Goal: Information Seeking & Learning: Learn about a topic

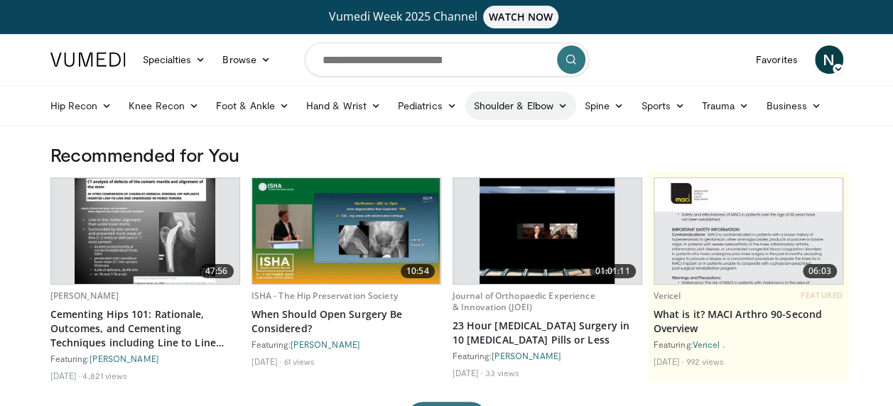
click at [558, 107] on icon at bounding box center [563, 106] width 10 height 10
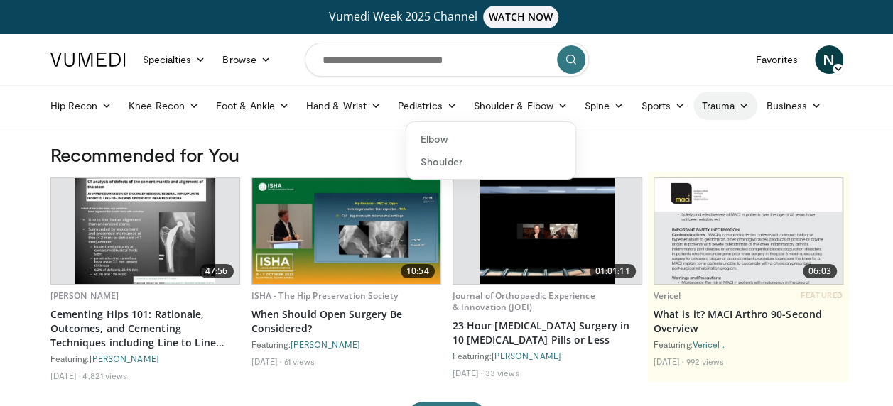
click at [734, 105] on link "Trauma" at bounding box center [726, 106] width 65 height 28
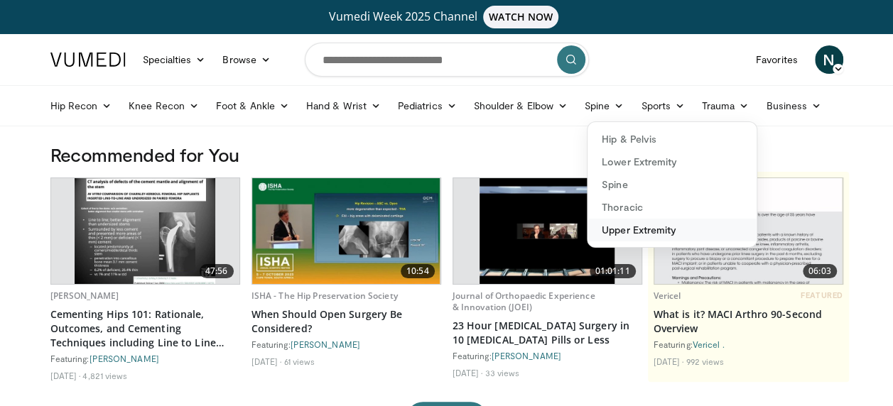
click at [634, 227] on link "Upper Extremity" at bounding box center [672, 230] width 169 height 23
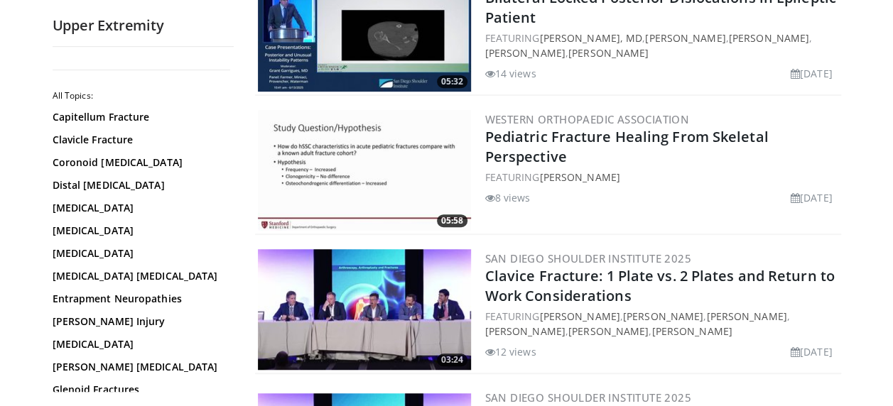
scroll to position [370, 0]
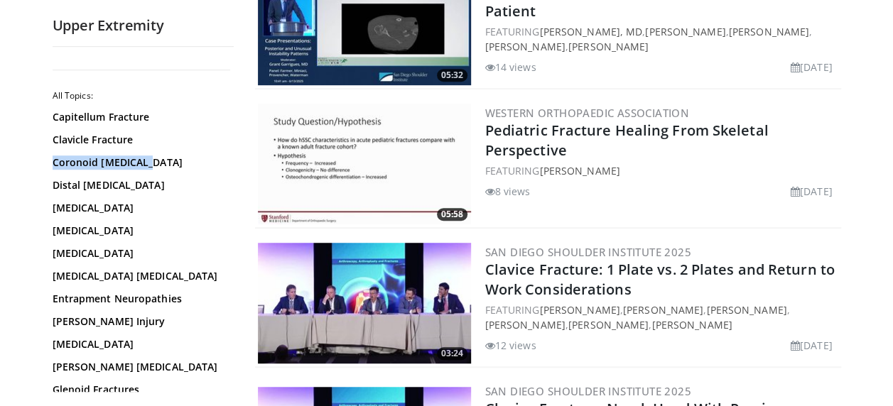
drag, startPoint x: 230, startPoint y: 143, endPoint x: 230, endPoint y: 158, distance: 15.6
click at [230, 158] on div "All Topics: Capitellum Fracture Clavicle Fracture Coronoid Fractures Distal Hum…" at bounding box center [143, 225] width 181 height 334
drag, startPoint x: 230, startPoint y: 158, endPoint x: 193, endPoint y: 140, distance: 41.3
click at [193, 140] on link "Clavicle Fracture" at bounding box center [140, 140] width 174 height 14
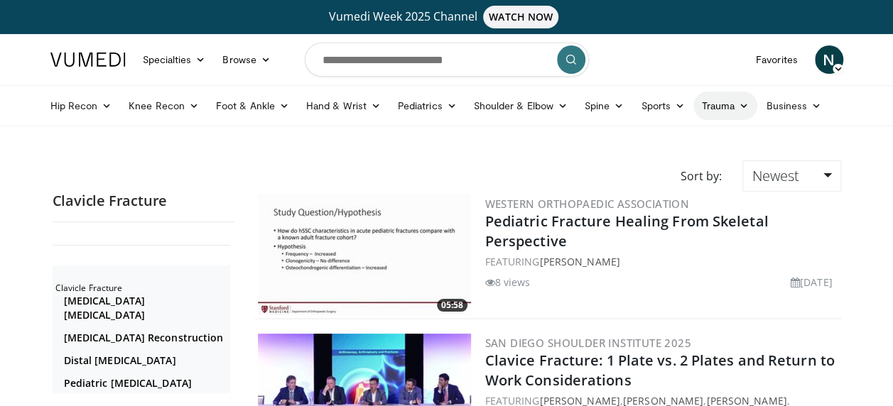
click at [740, 110] on icon at bounding box center [744, 106] width 10 height 10
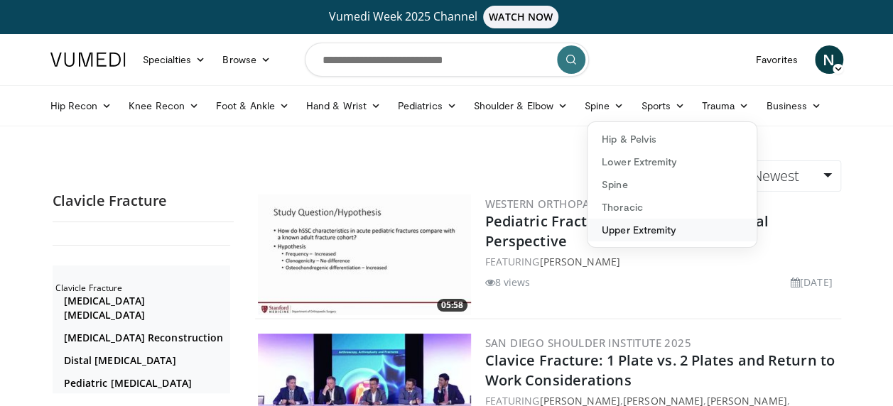
click at [629, 226] on link "Upper Extremity" at bounding box center [672, 230] width 169 height 23
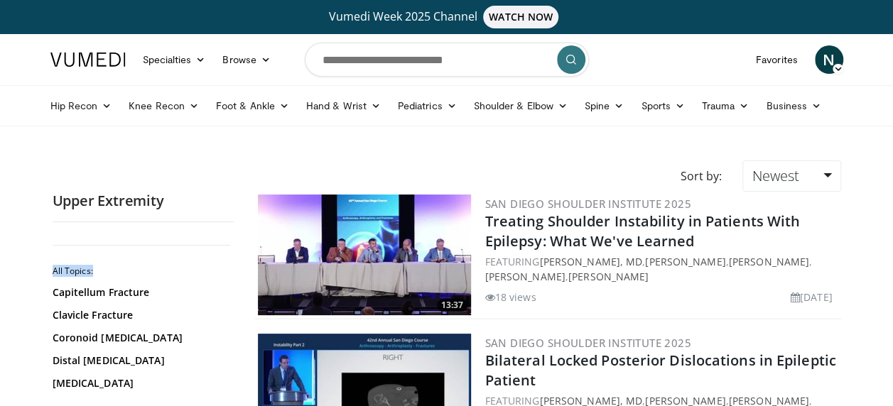
drag, startPoint x: 230, startPoint y: 245, endPoint x: 235, endPoint y: 276, distance: 31.6
drag, startPoint x: 235, startPoint y: 276, endPoint x: 205, endPoint y: 182, distance: 99.1
click at [205, 182] on div "Sort by: Newest Relevance Thumbs Up Comments Views Newest Oldest" at bounding box center [447, 176] width 810 height 31
drag, startPoint x: 229, startPoint y: 244, endPoint x: 230, endPoint y: 264, distance: 19.2
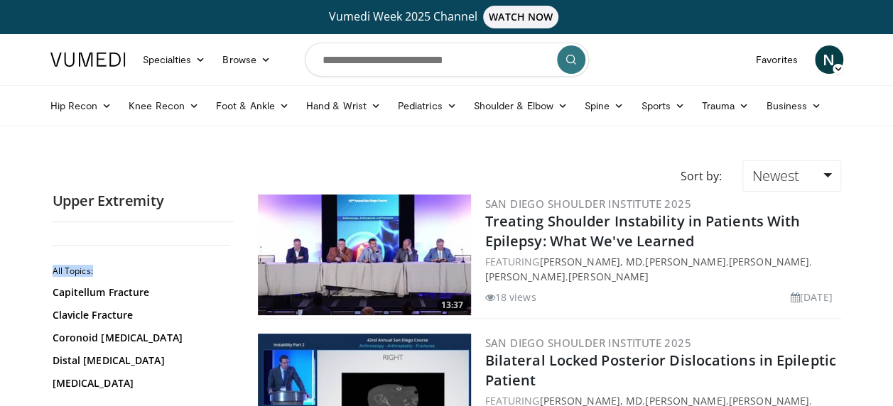
drag, startPoint x: 230, startPoint y: 264, endPoint x: 195, endPoint y: 172, distance: 98.1
click at [195, 172] on div "Sort by: Newest Relevance Thumbs Up Comments Views Newest Oldest" at bounding box center [447, 176] width 810 height 31
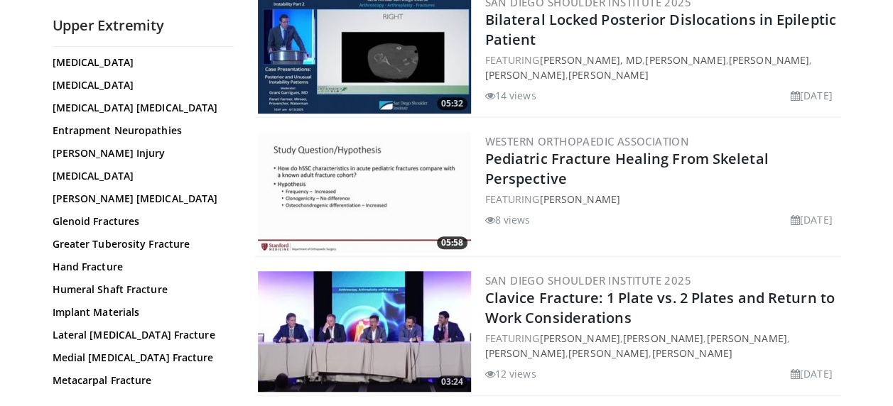
scroll to position [179, 0]
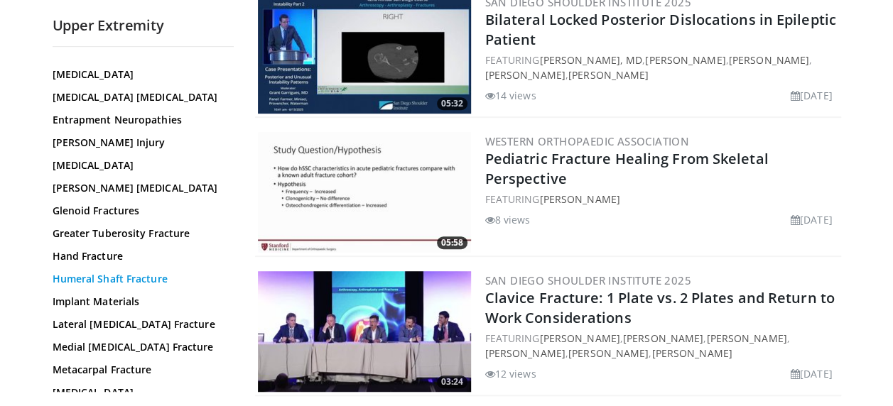
click at [119, 276] on link "Humeral Shaft Fracture" at bounding box center [140, 279] width 174 height 14
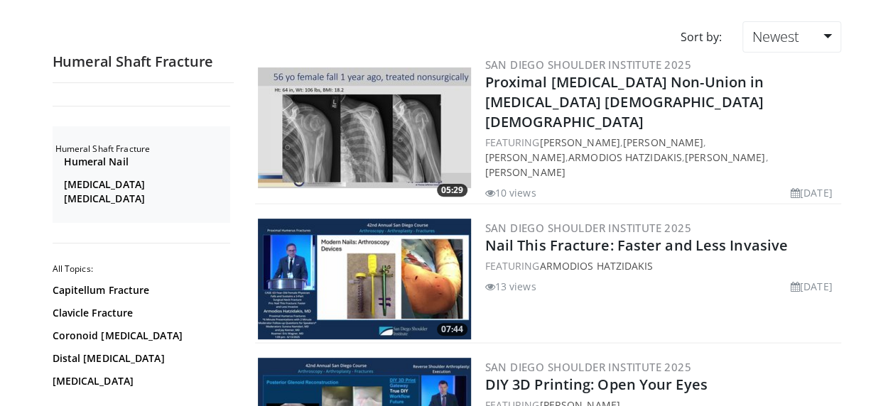
scroll to position [142, 0]
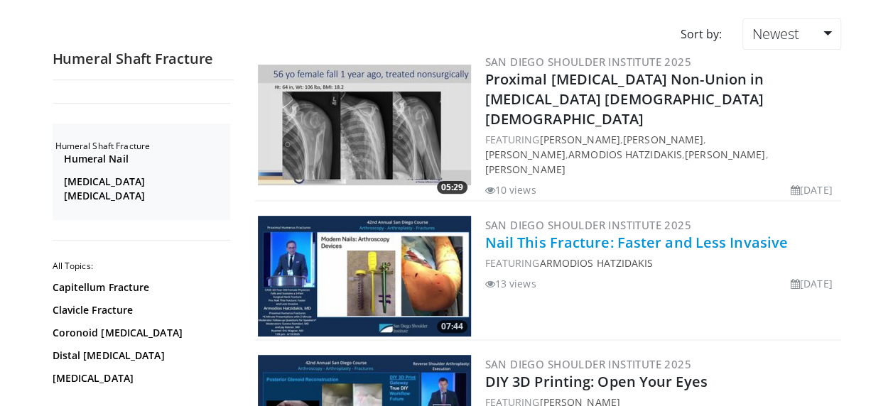
click at [570, 233] on link "Nail This Fracture: Faster and Less Invasive" at bounding box center [636, 242] width 303 height 19
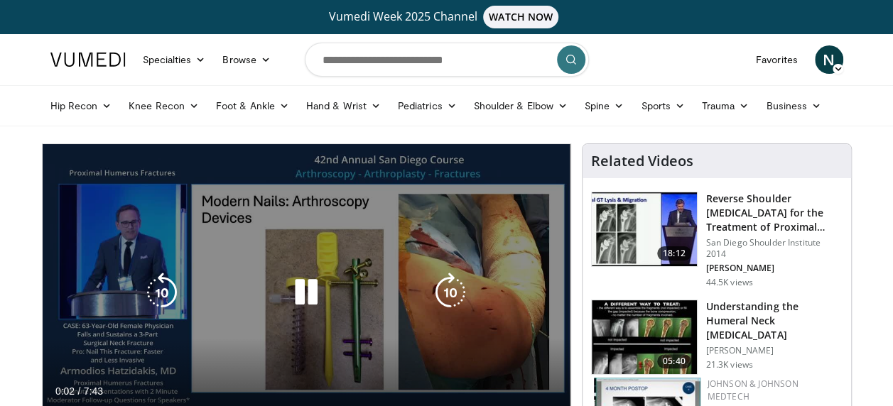
click at [300, 298] on icon "Video Player" at bounding box center [306, 293] width 40 height 40
click at [297, 289] on icon "Video Player" at bounding box center [306, 293] width 40 height 40
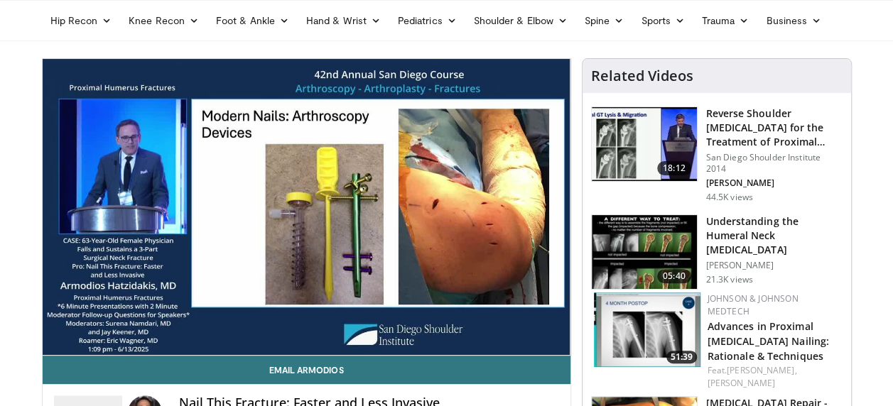
scroll to position [114, 0]
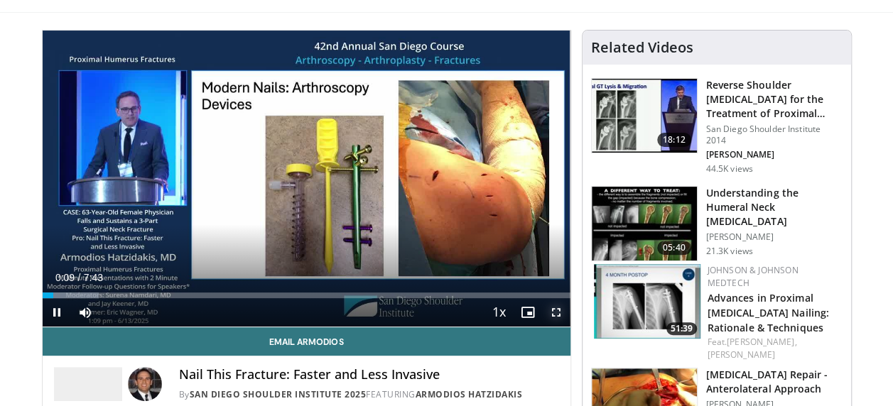
click at [553, 311] on span "Video Player" at bounding box center [556, 312] width 28 height 28
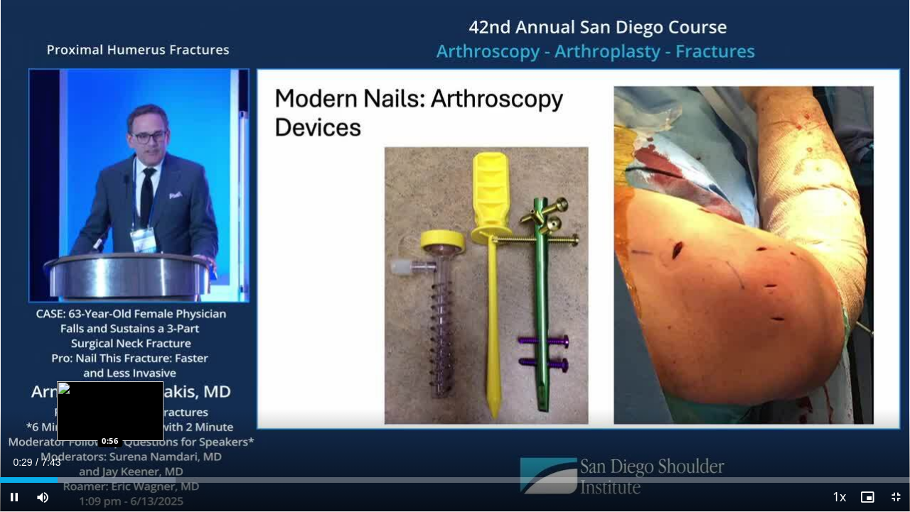
click at [110, 406] on div "Loaded : 19.26% 0:29 0:56" at bounding box center [455, 476] width 910 height 14
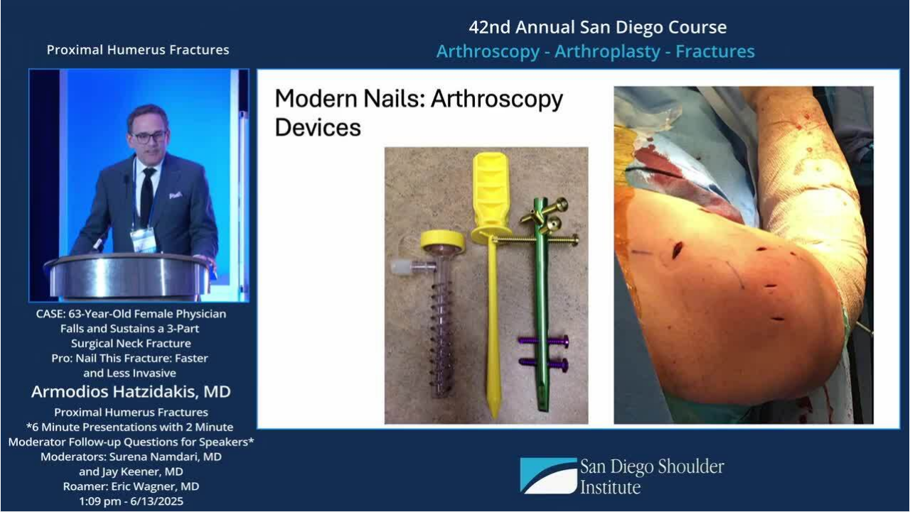
click at [291, 406] on div "10 seconds Tap to unmute" at bounding box center [455, 255] width 910 height 511
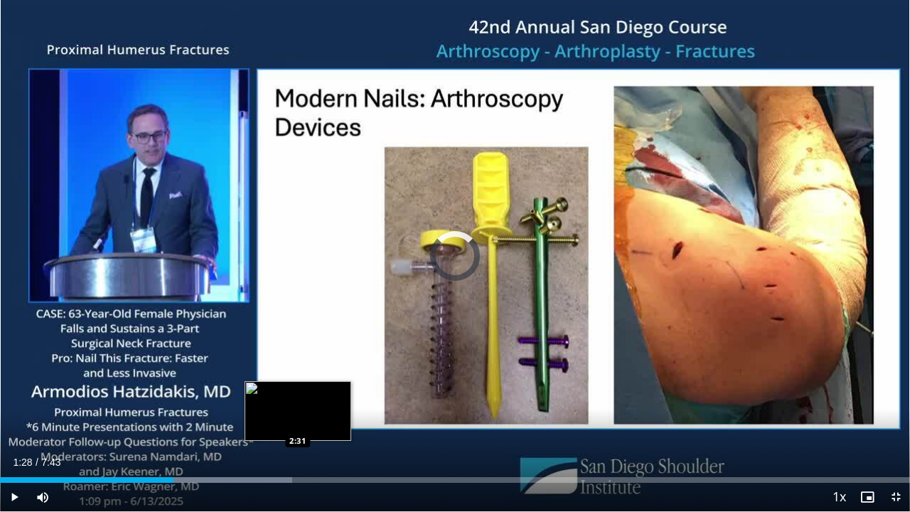
click at [298, 406] on div "Loaded : 32.12% 1:28 2:31" at bounding box center [455, 476] width 910 height 14
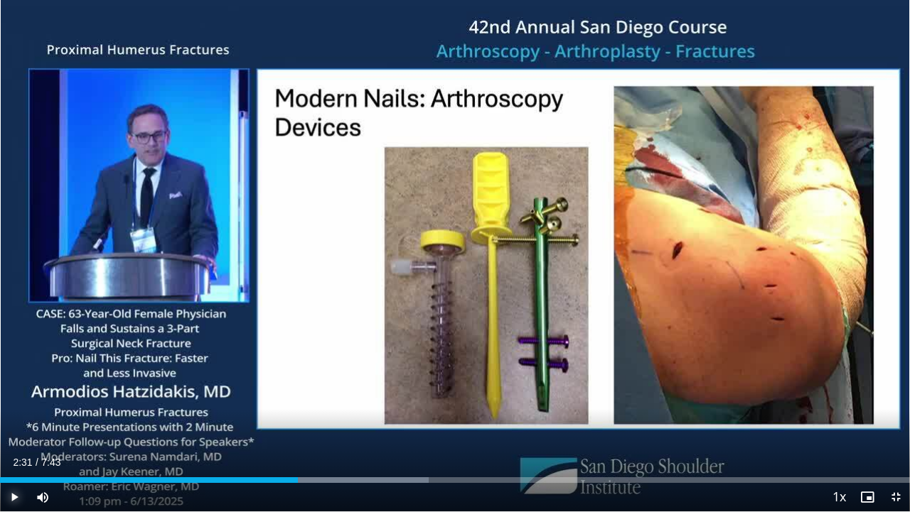
click at [16, 406] on span "Video Player" at bounding box center [14, 497] width 28 height 28
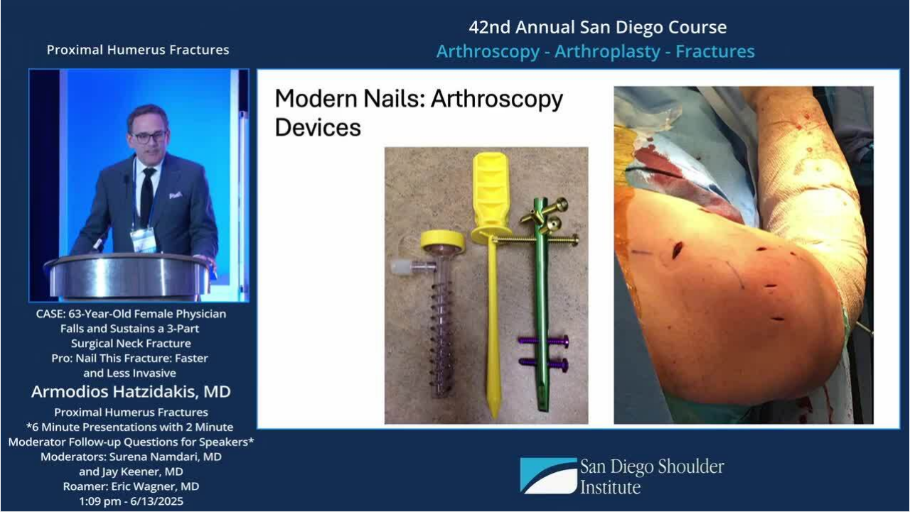
click at [599, 406] on video-js "**********" at bounding box center [455, 256] width 910 height 512
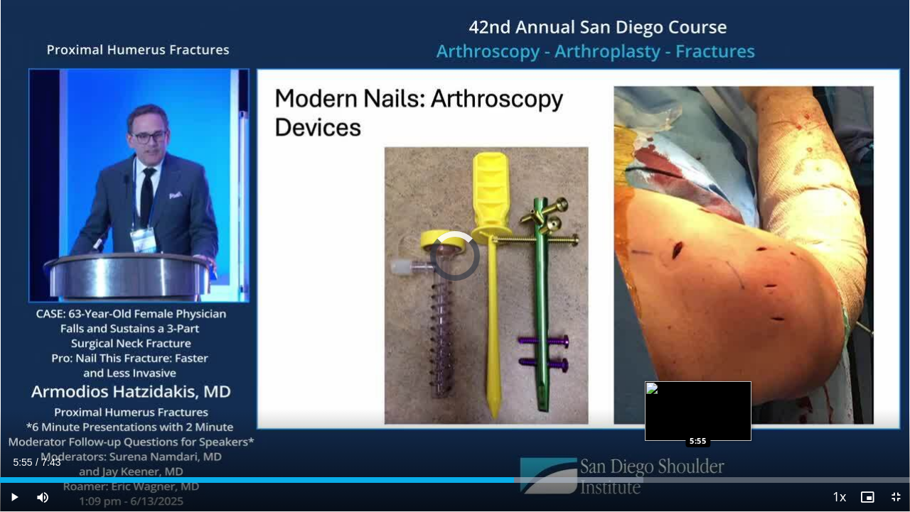
click at [698, 406] on div "Loaded : 70.68% 4:21 5:55" at bounding box center [455, 480] width 910 height 6
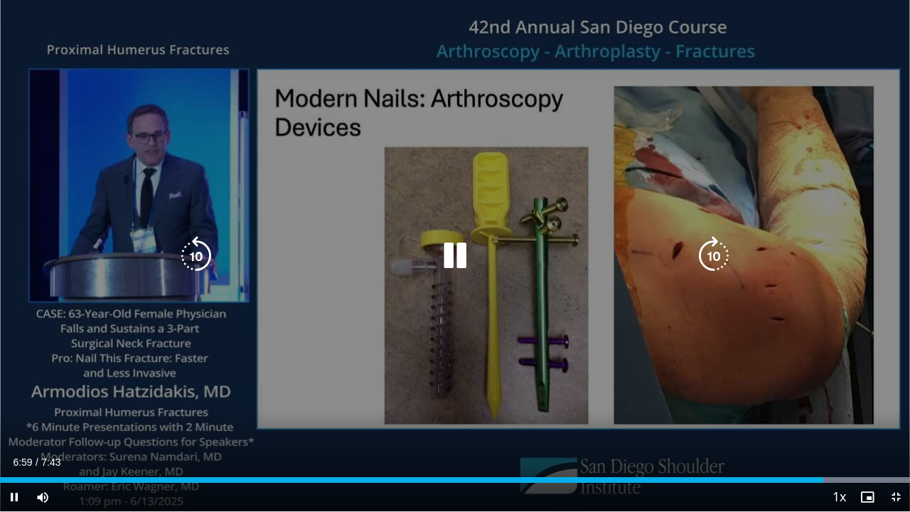
click at [452, 246] on icon "Video Player" at bounding box center [455, 256] width 40 height 40
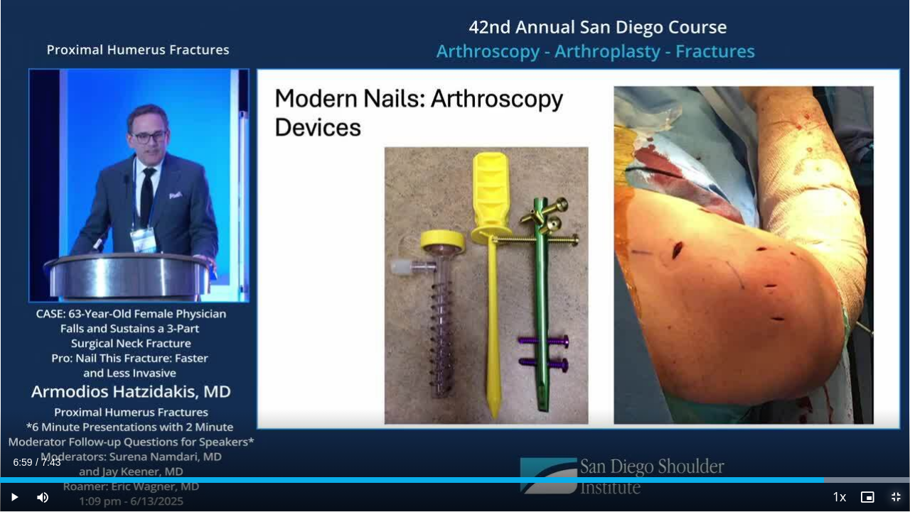
click at [898, 406] on span "Video Player" at bounding box center [895, 497] width 28 height 28
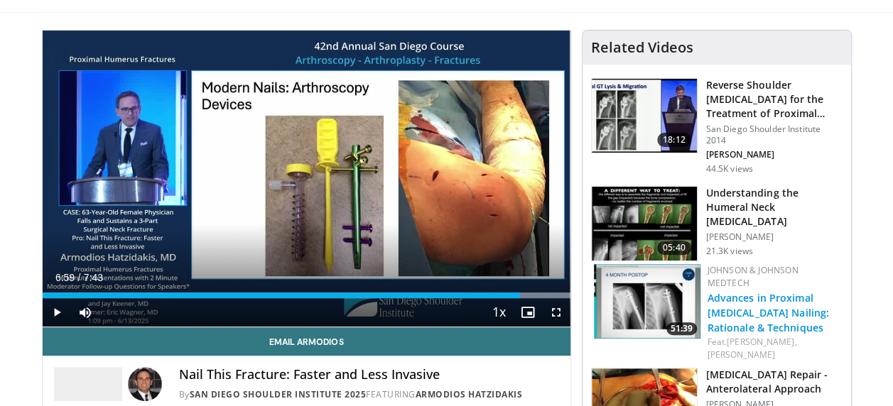
click at [750, 308] on link "Advances in Proximal [MEDICAL_DATA] Nailing: Rationale & Techniques" at bounding box center [769, 312] width 122 height 43
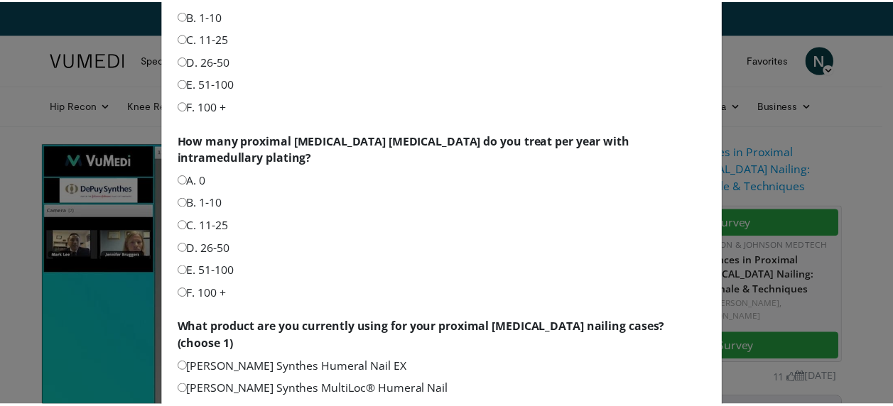
scroll to position [436, 0]
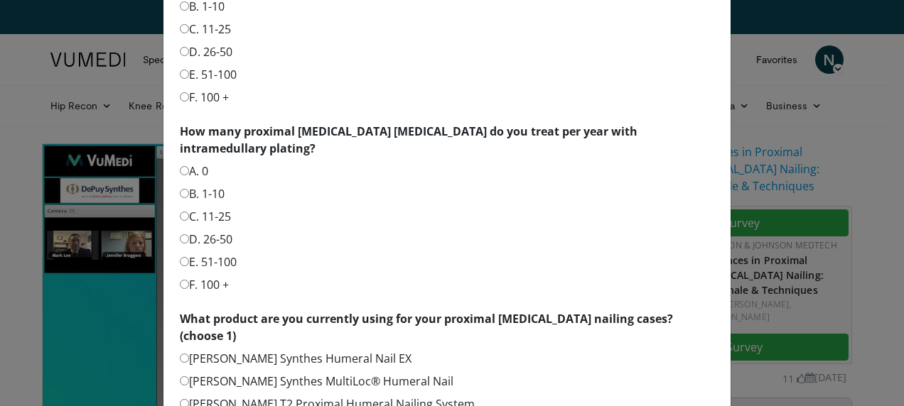
click at [485, 311] on div "What product are you currently using for your proximal humerus nailing cases? (…" at bounding box center [447, 399] width 534 height 176
click at [887, 391] on div "Instructions Before you begin this activity, please take a moment to complete t…" at bounding box center [452, 203] width 904 height 406
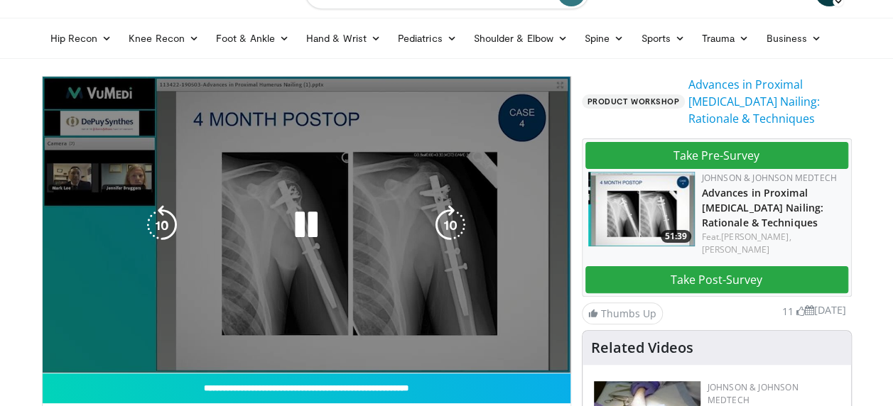
scroll to position [85, 0]
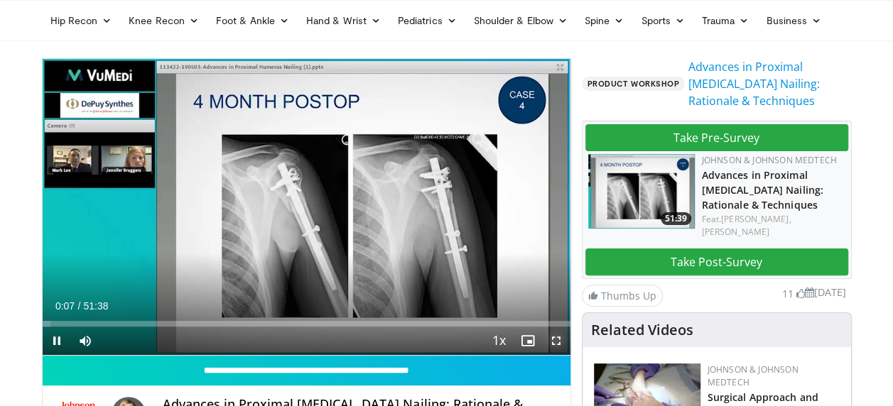
click at [553, 342] on span "Video Player" at bounding box center [556, 341] width 28 height 28
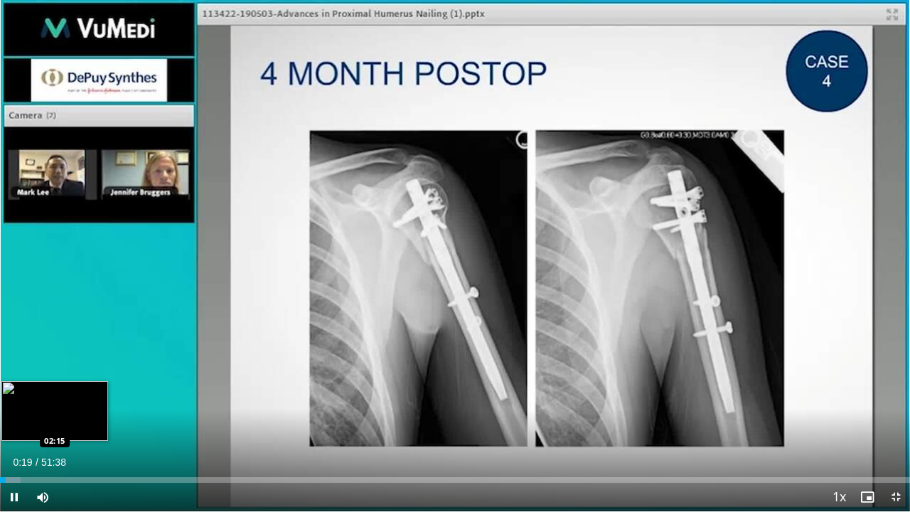
click at [40, 406] on div "Loaded : 2.24% 00:19 02:15" at bounding box center [455, 480] width 910 height 6
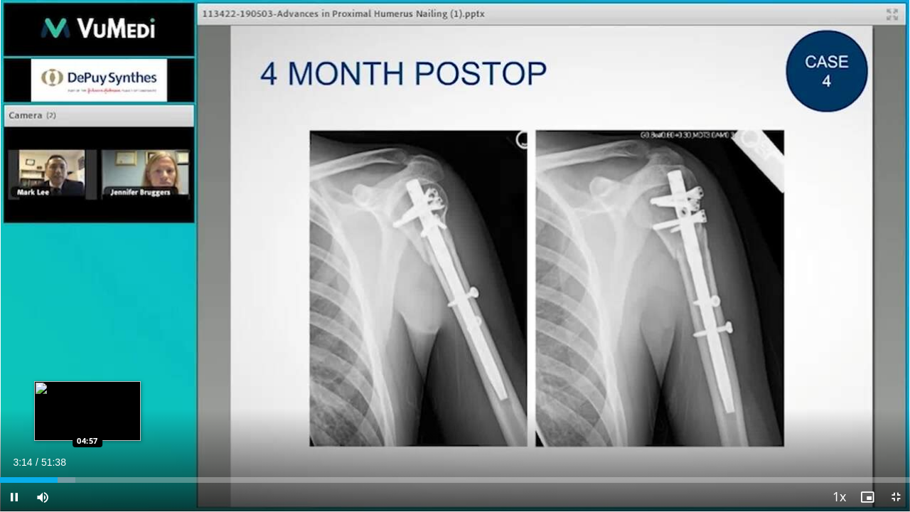
click at [88, 406] on div "Loaded : 8.32% 03:15 04:57" at bounding box center [455, 476] width 910 height 14
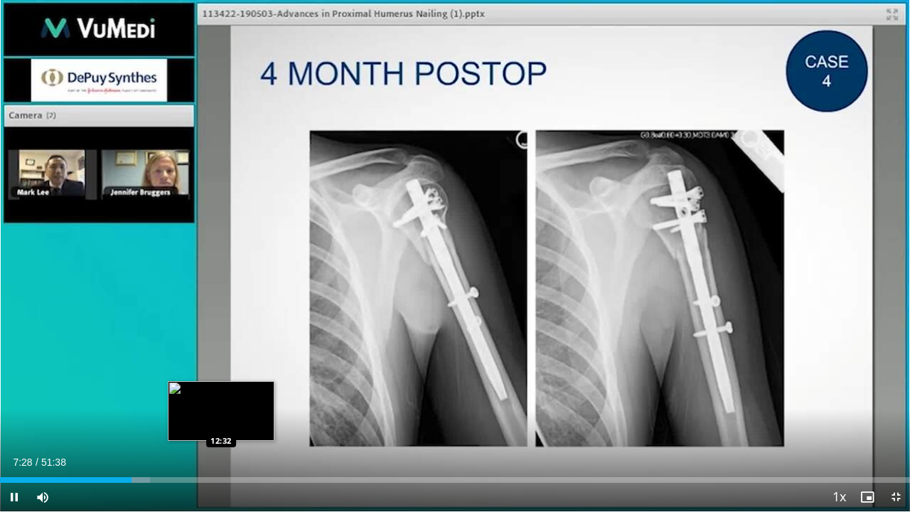
click at [221, 406] on div "Loaded : 16.48% 07:29 12:32" at bounding box center [455, 476] width 910 height 14
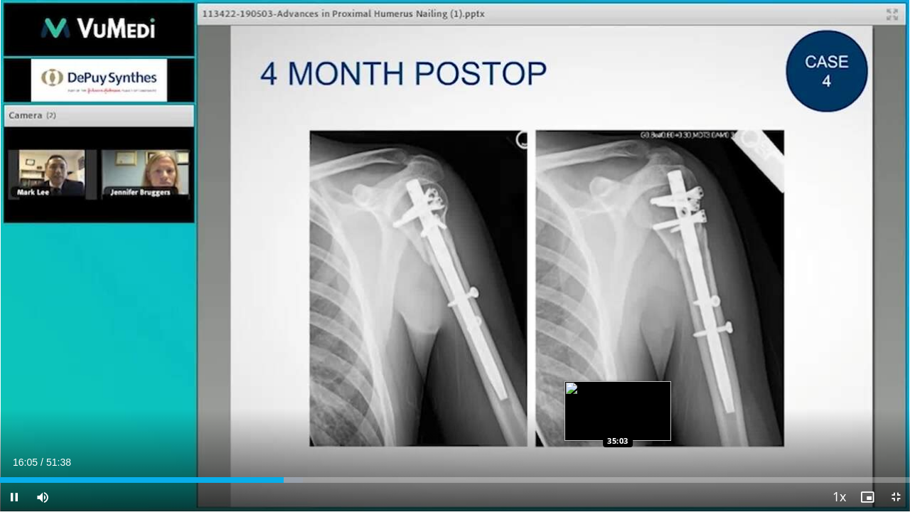
click at [618, 406] on video-js "**********" at bounding box center [455, 256] width 910 height 512
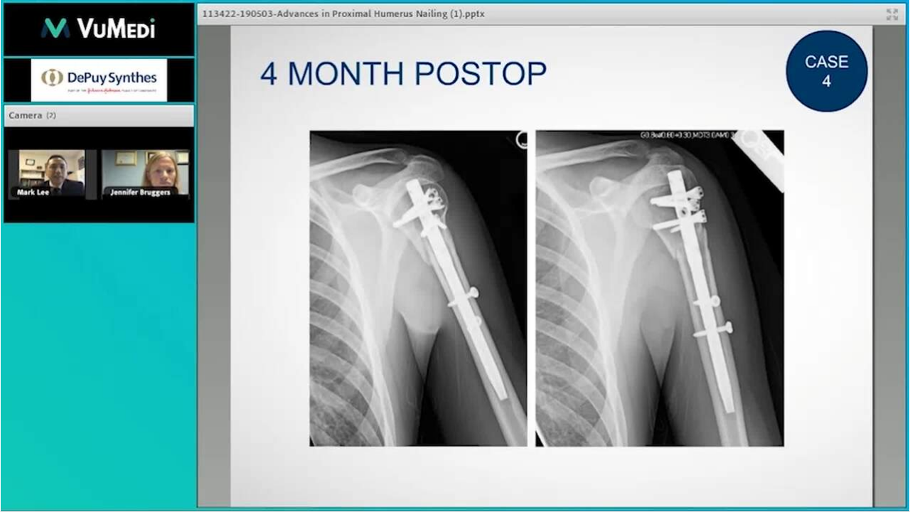
click at [618, 406] on video-js "**********" at bounding box center [455, 256] width 910 height 512
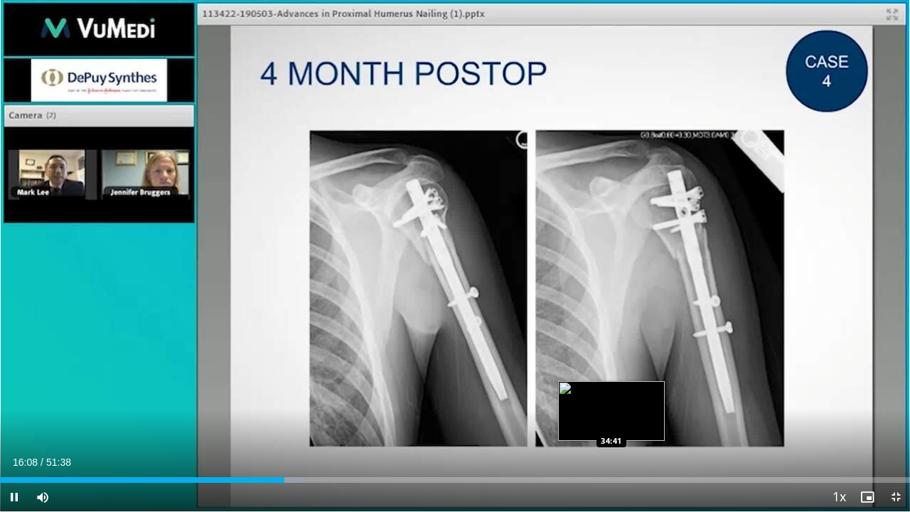
click at [611, 406] on div "Loaded : 33.28% 16:08 34:41" at bounding box center [455, 476] width 910 height 14
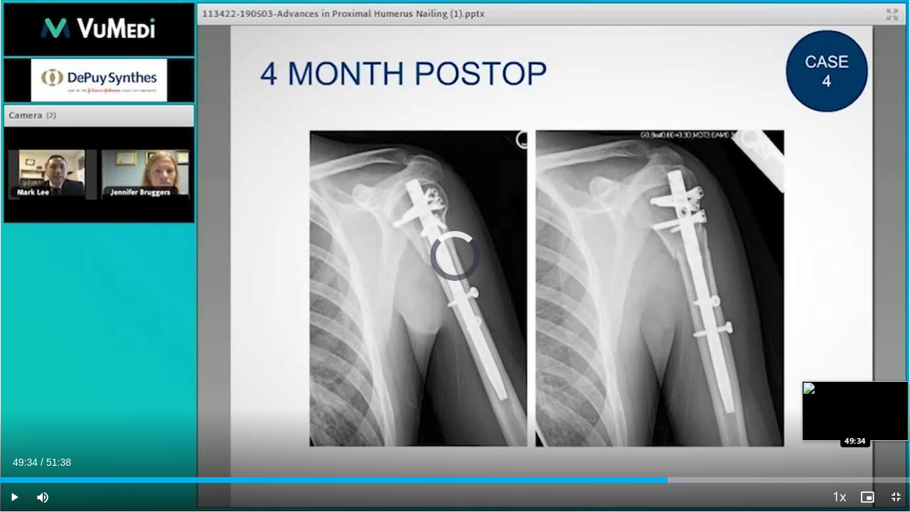
click at [873, 406] on div "Loaded : 75.28% 37:52 49:34" at bounding box center [455, 476] width 910 height 14
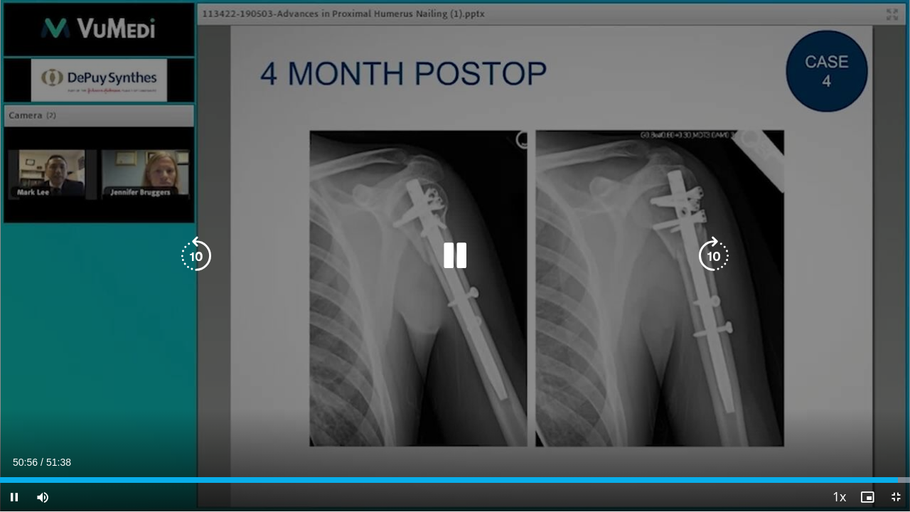
click at [460, 256] on icon "Video Player" at bounding box center [455, 256] width 40 height 40
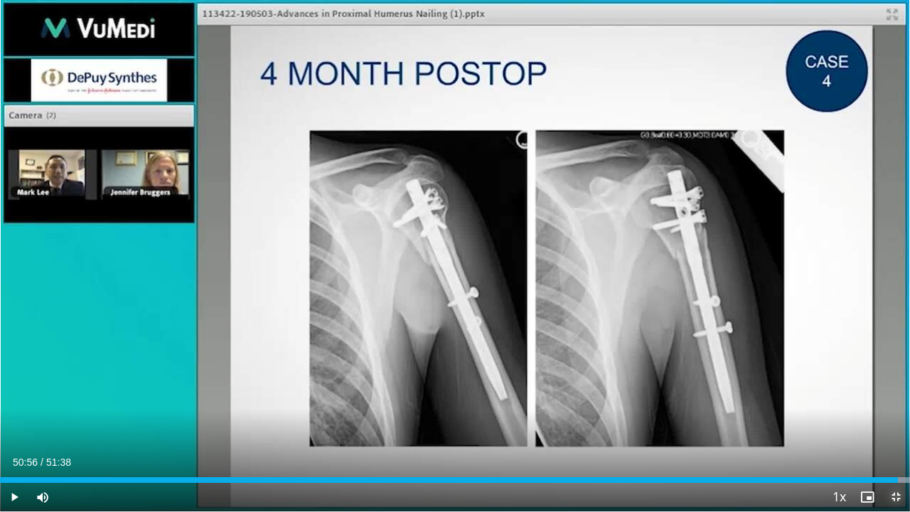
click at [891, 406] on span "Video Player" at bounding box center [895, 497] width 28 height 28
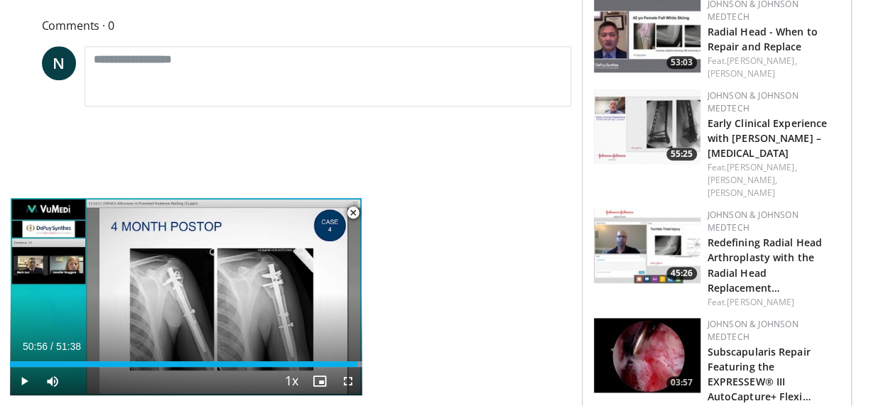
scroll to position [710, 0]
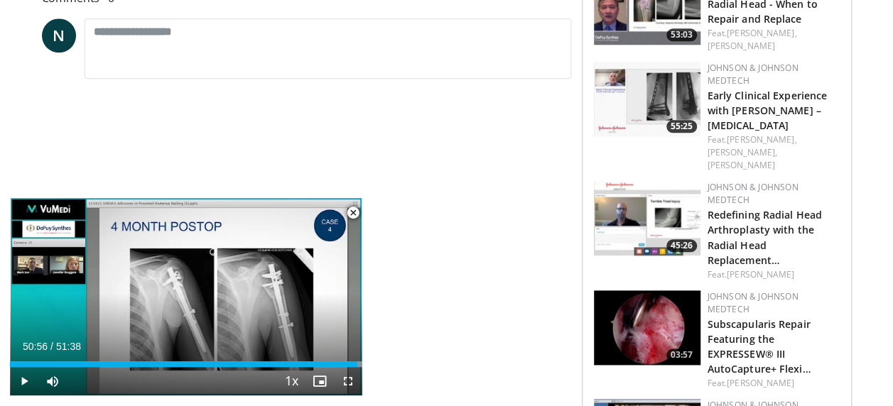
click at [354, 208] on span "Video Player" at bounding box center [353, 213] width 28 height 28
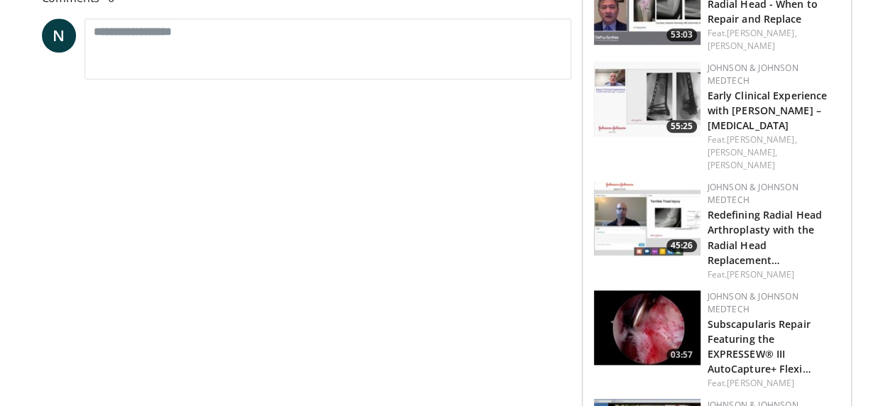
scroll to position [412, 0]
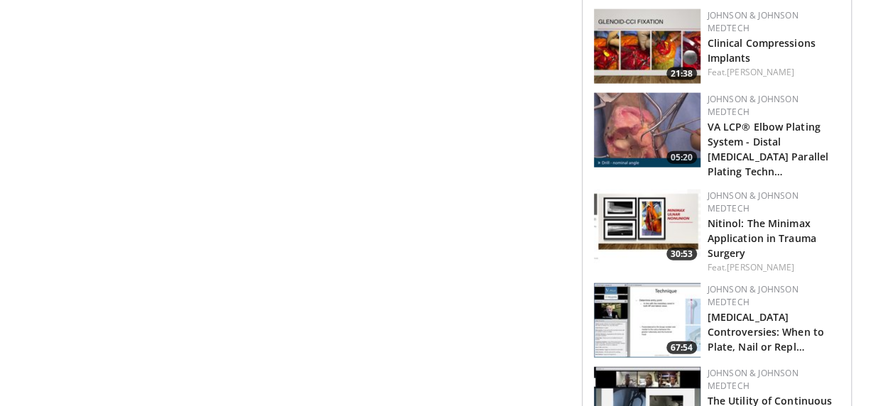
scroll to position [1634, 0]
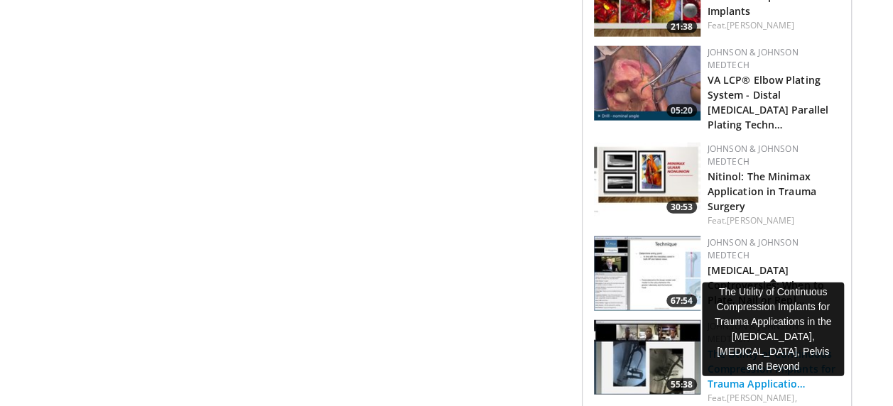
click at [729, 347] on link "The Utility of Continuous Compression Implants for Trauma Applicatio…" at bounding box center [772, 368] width 128 height 43
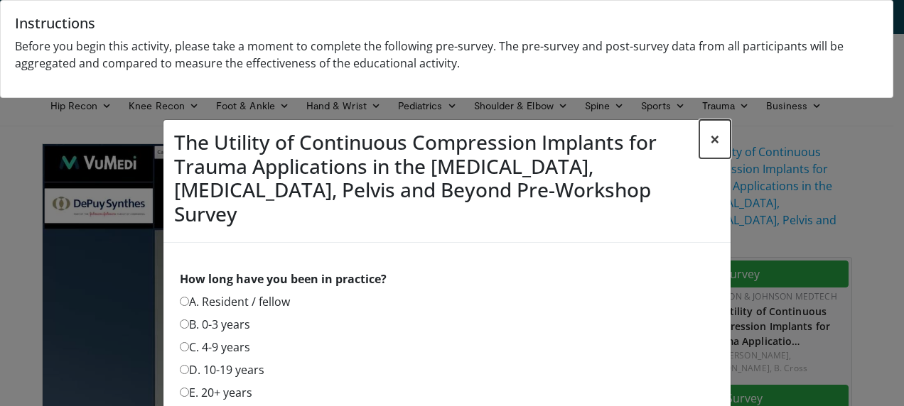
click at [708, 140] on button "×" at bounding box center [714, 139] width 31 height 38
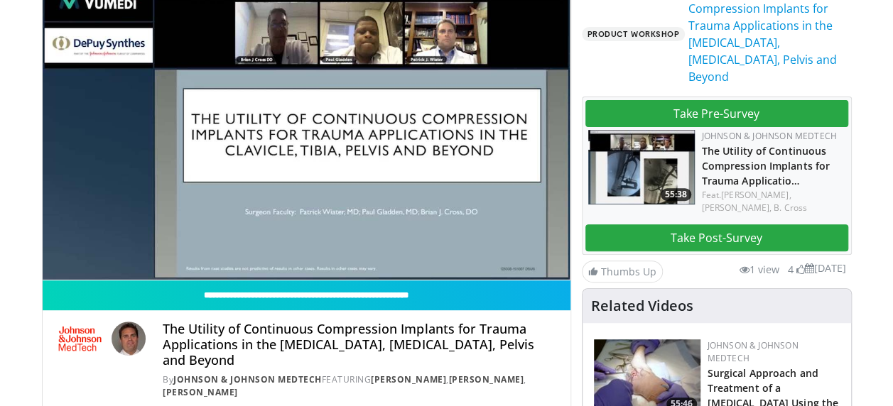
scroll to position [199, 0]
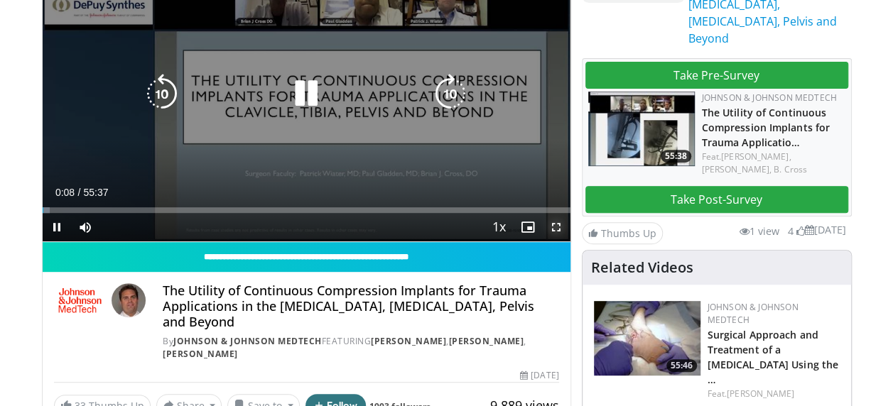
drag, startPoint x: 551, startPoint y: 225, endPoint x: 554, endPoint y: 299, distance: 74.0
click at [551, 225] on span "Video Player" at bounding box center [556, 227] width 28 height 28
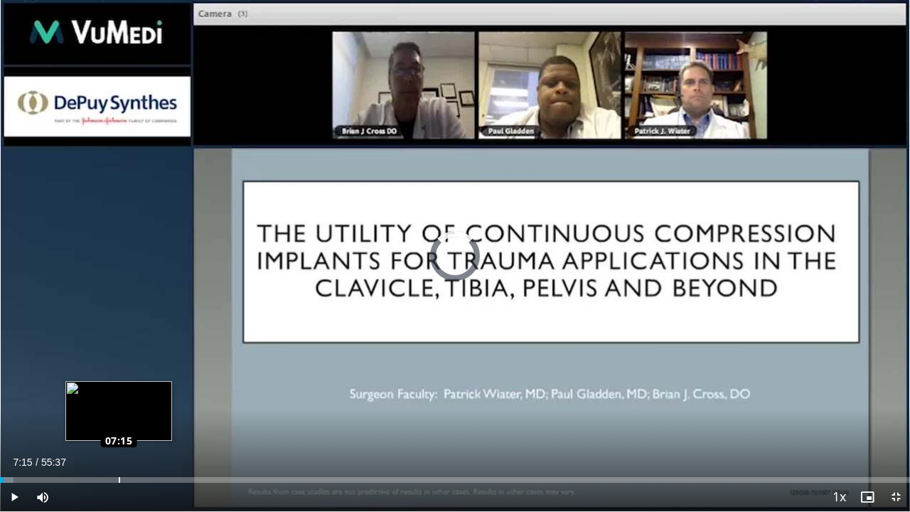
click at [119, 406] on div "Loaded : 1.50% 07:15 07:15" at bounding box center [455, 476] width 910 height 14
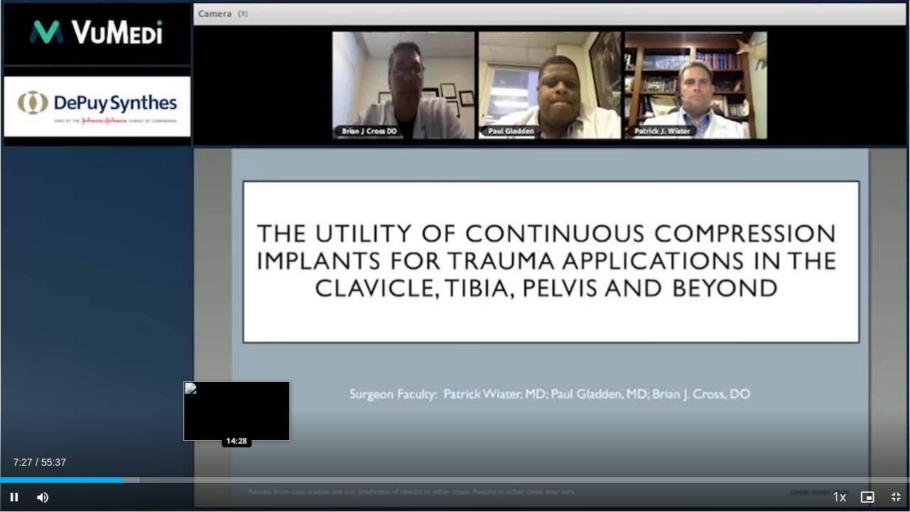
click at [236, 406] on video-js "**********" at bounding box center [455, 256] width 910 height 512
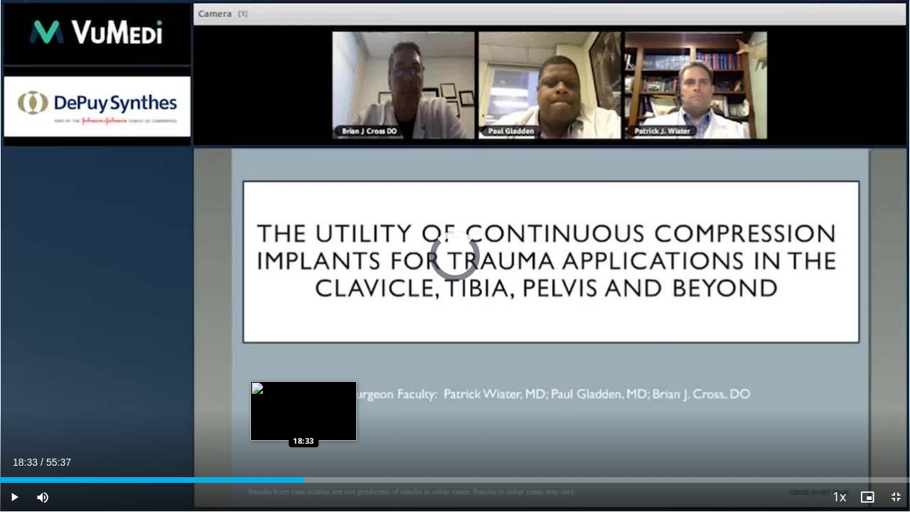
click at [303, 406] on div "Loaded : 15.30% 18:33 18:33" at bounding box center [455, 476] width 910 height 14
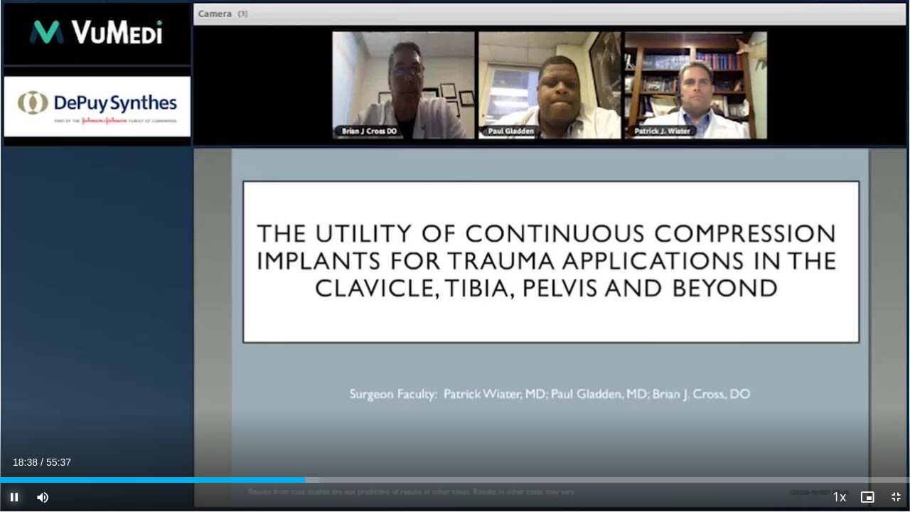
click at [14, 406] on span "Video Player" at bounding box center [14, 497] width 28 height 28
click at [890, 406] on span "Video Player" at bounding box center [895, 497] width 28 height 28
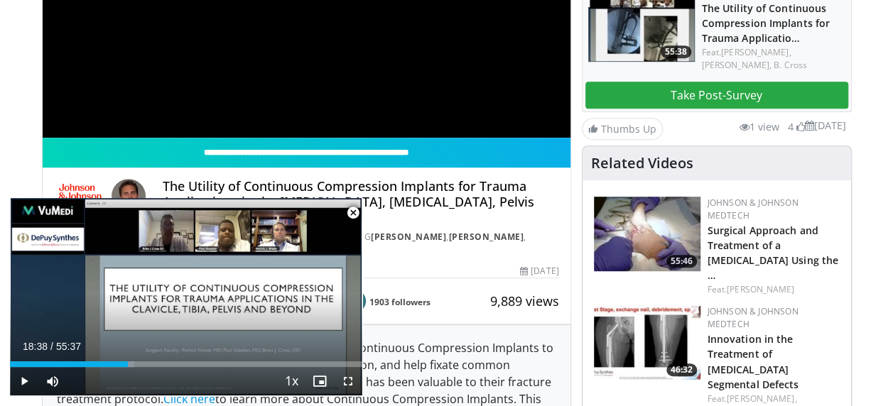
scroll to position [370, 0]
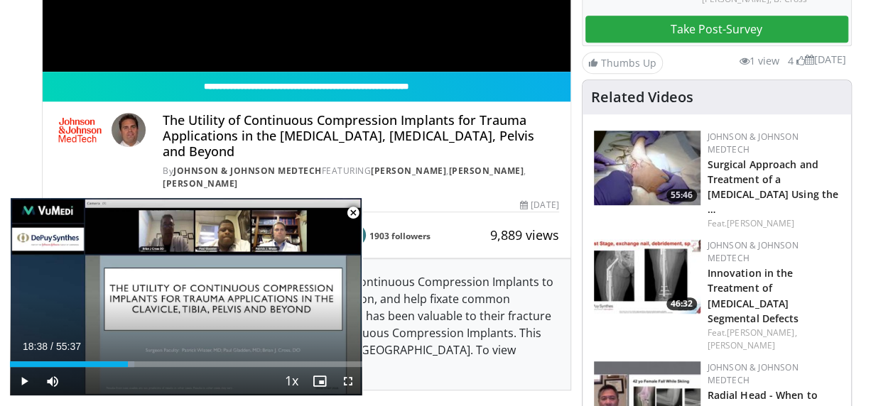
click at [352, 215] on span "Video Player" at bounding box center [353, 213] width 28 height 28
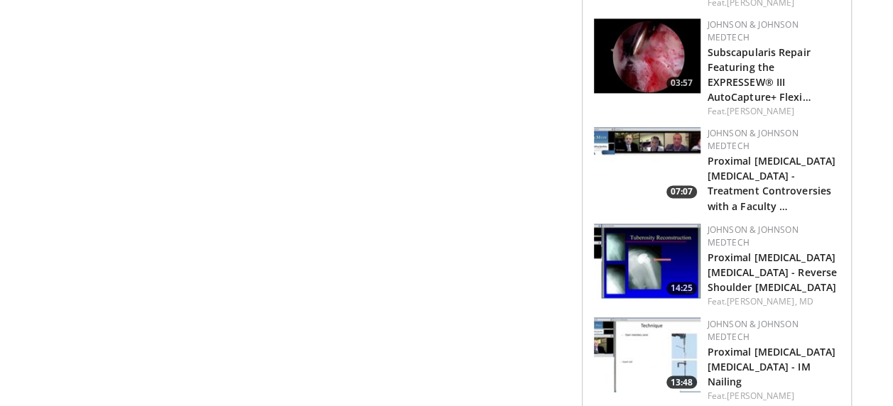
scroll to position [1062, 0]
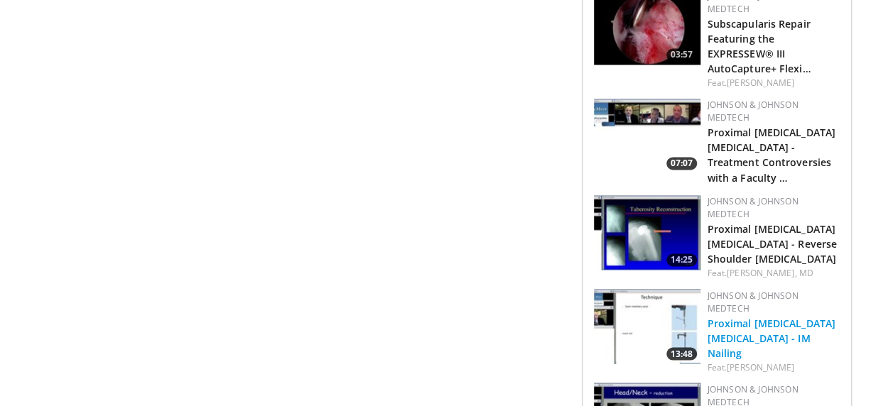
click at [745, 316] on link "Proximal Humerus Fractures - IM Nailing" at bounding box center [772, 337] width 128 height 43
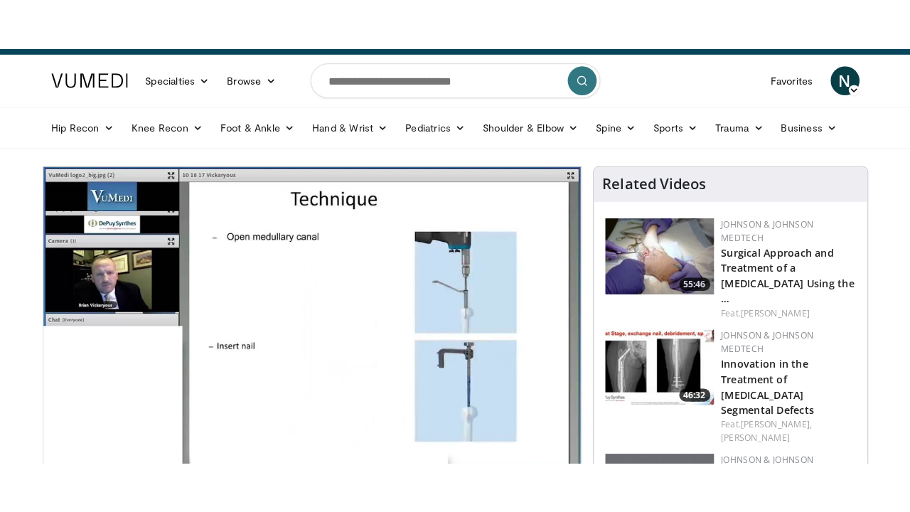
scroll to position [75, 0]
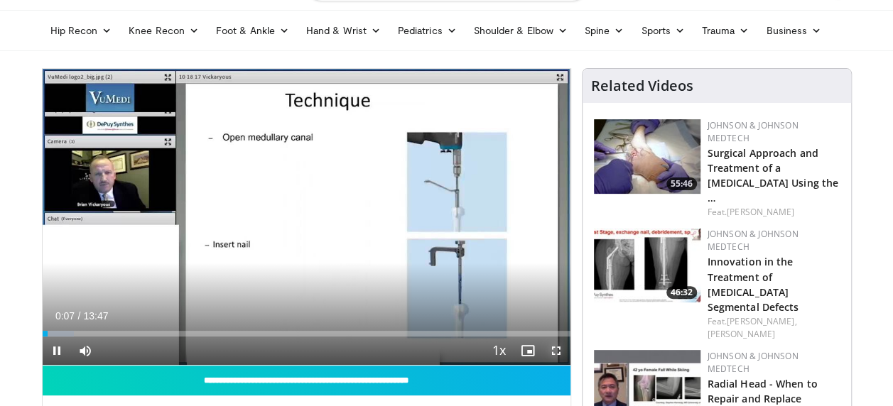
click at [551, 340] on span "Video Player" at bounding box center [556, 351] width 28 height 28
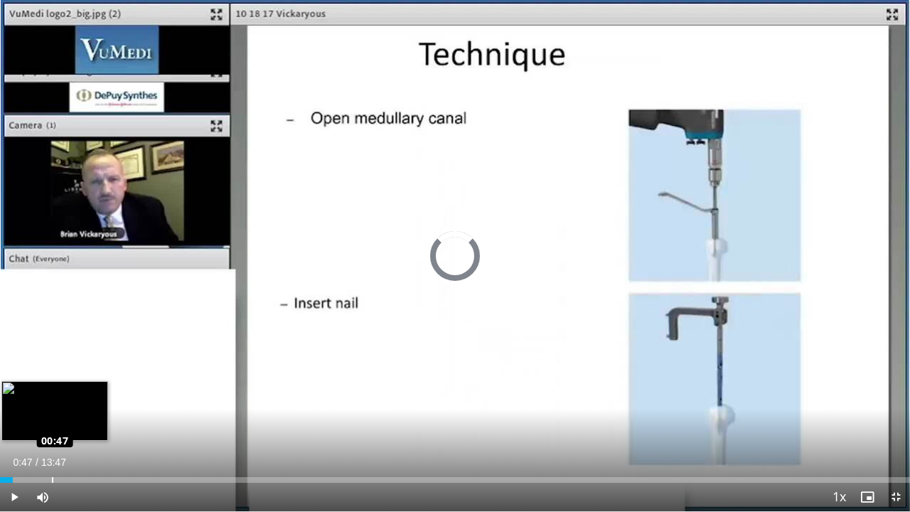
click at [51, 406] on div "Loaded : 0.00% 00:11 00:47" at bounding box center [455, 476] width 910 height 14
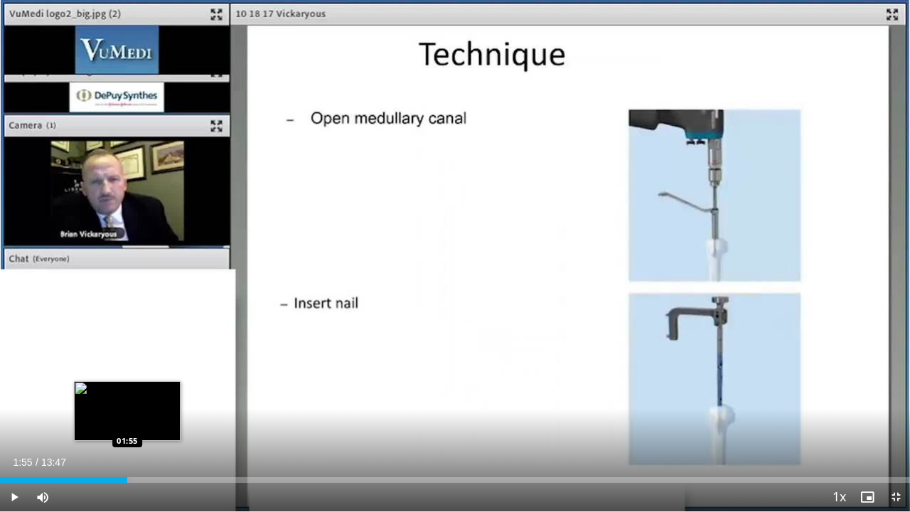
click at [127, 406] on div "Progress Bar" at bounding box center [88, 480] width 88 height 6
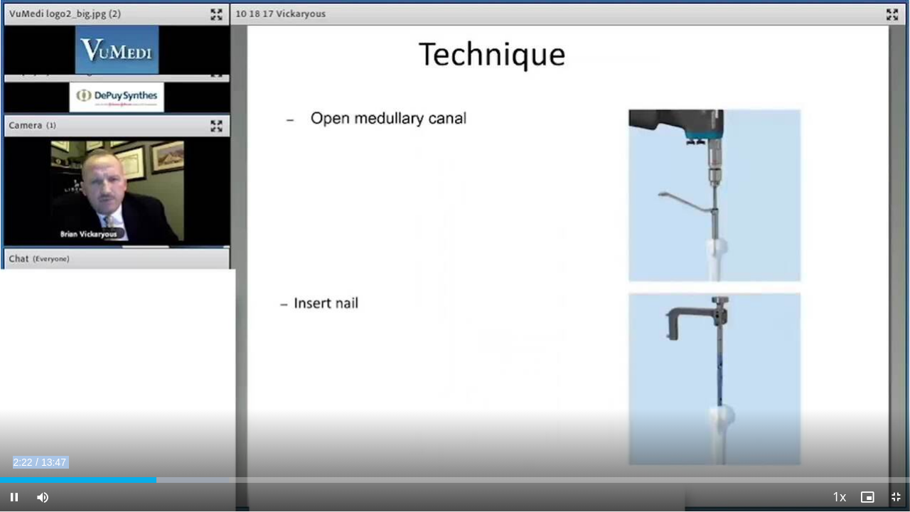
drag, startPoint x: 127, startPoint y: 481, endPoint x: 135, endPoint y: 511, distance: 30.9
click at [135, 406] on video-js "**********" at bounding box center [455, 256] width 910 height 512
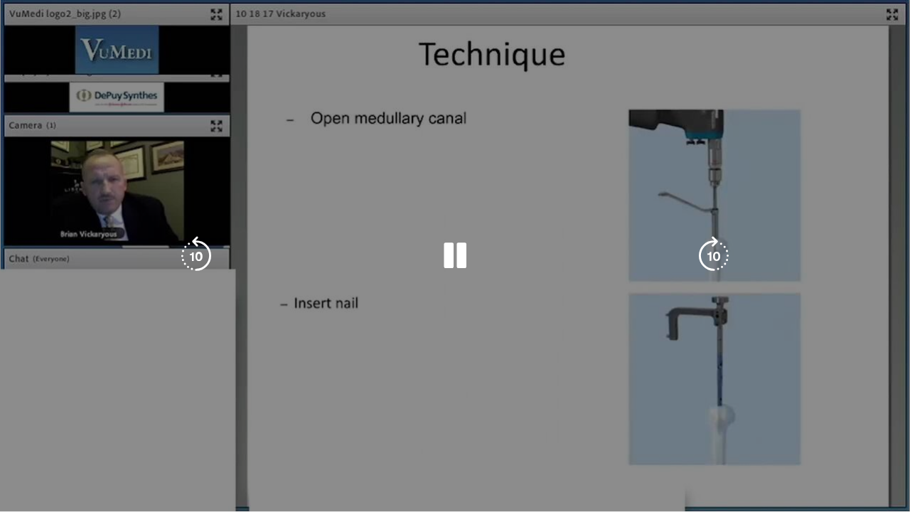
drag, startPoint x: 135, startPoint y: 511, endPoint x: 342, endPoint y: 382, distance: 243.9
click at [342, 382] on div "10 seconds Tap to unmute" at bounding box center [455, 255] width 910 height 511
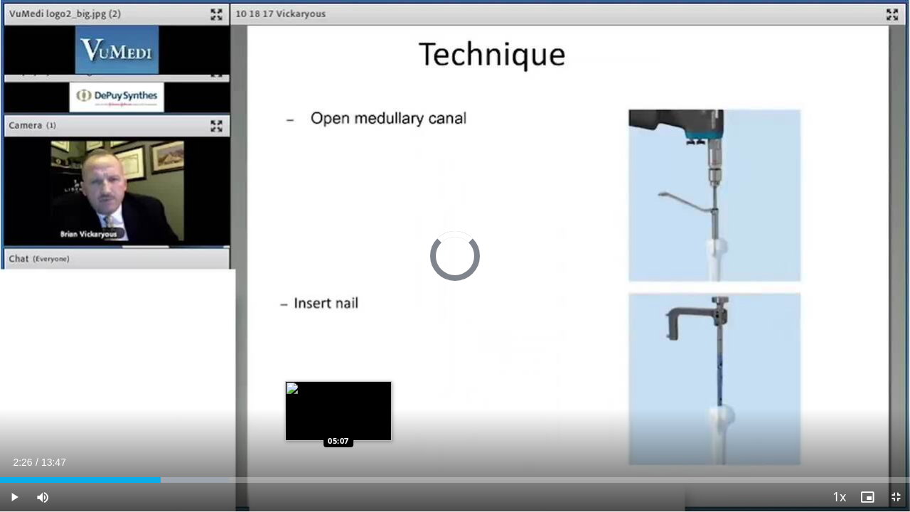
click at [338, 406] on div "Loaded : 25.18% 02:26 05:07" at bounding box center [455, 480] width 910 height 6
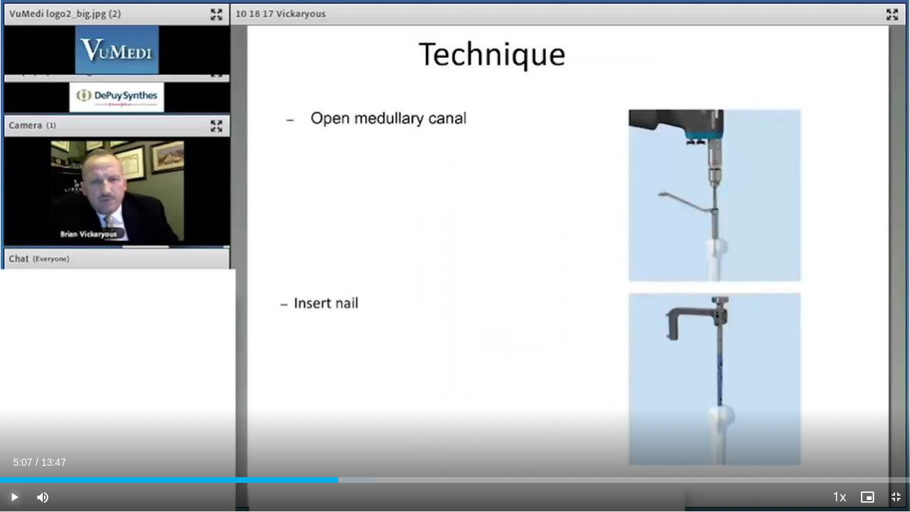
click at [16, 406] on span "Video Player" at bounding box center [14, 497] width 28 height 28
